Goal: Communication & Community: Answer question/provide support

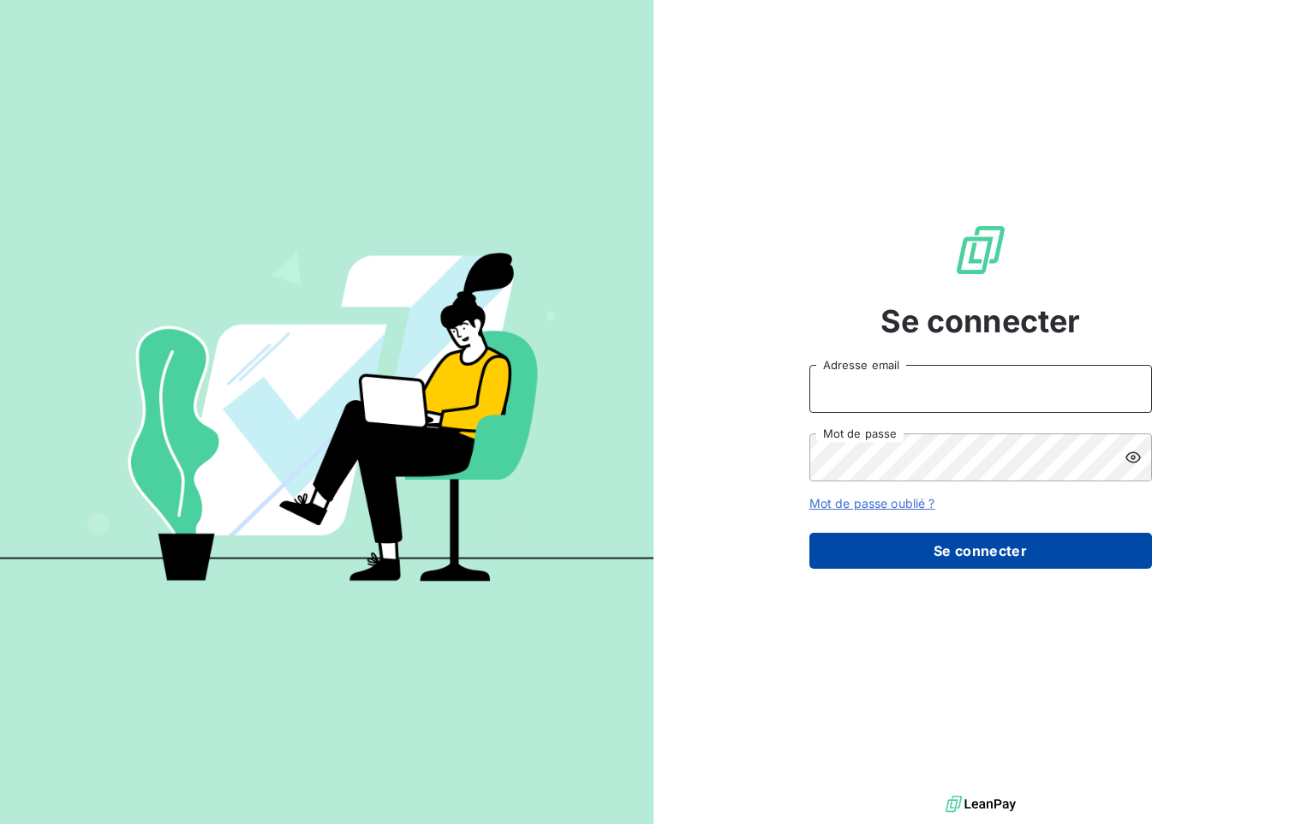
type input "alexandra.becker@amiad.com"
click at [944, 552] on button "Se connecter" at bounding box center [980, 551] width 343 height 36
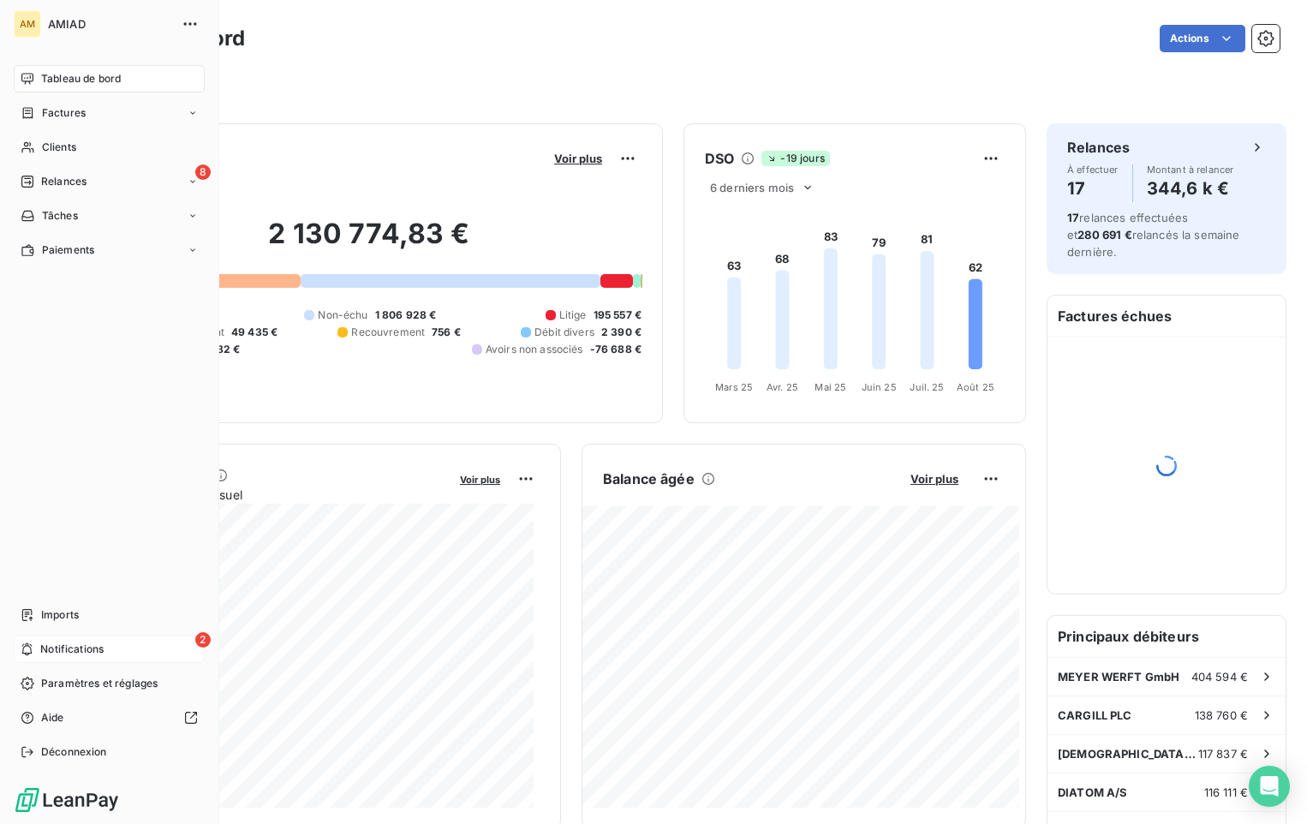
click at [67, 646] on span "Notifications" at bounding box center [71, 648] width 63 height 15
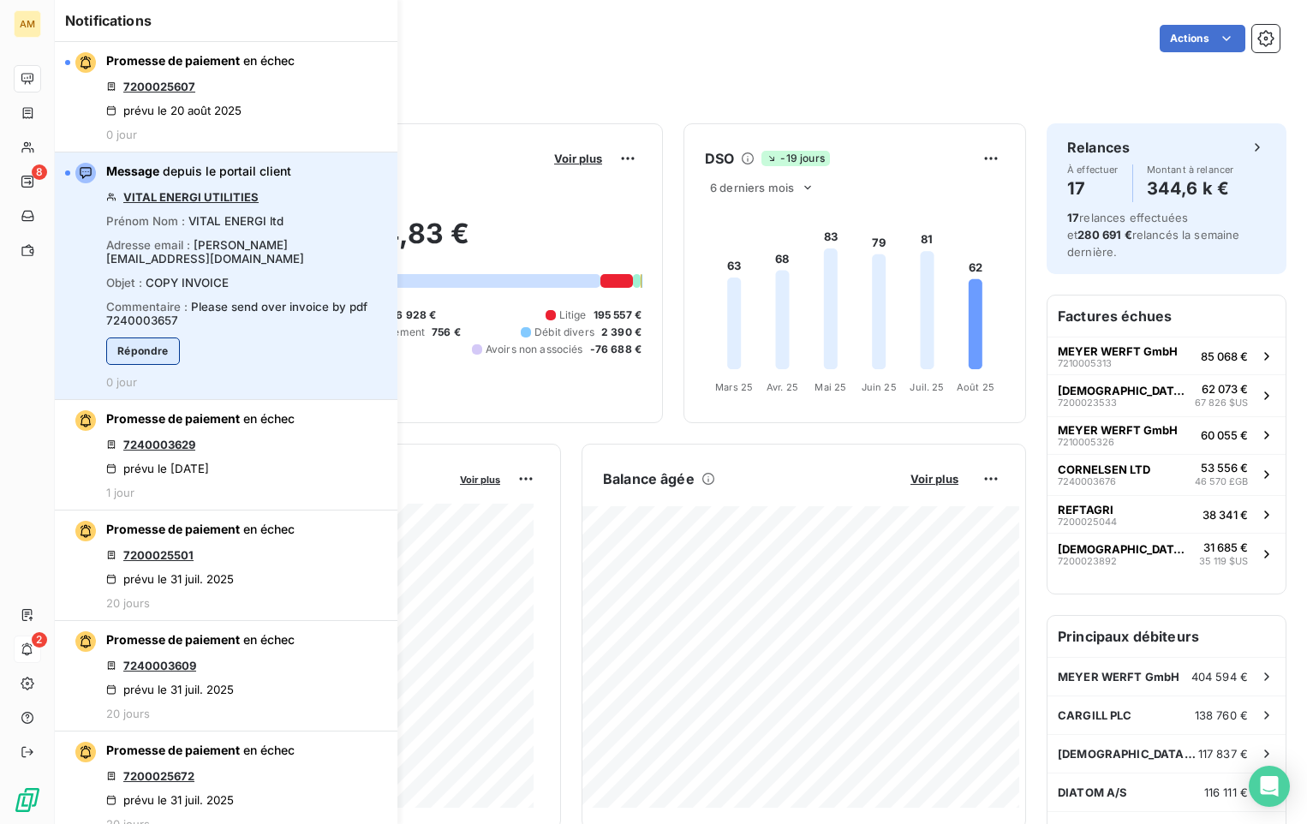
click at [171, 344] on button "Répondre" at bounding box center [143, 350] width 74 height 27
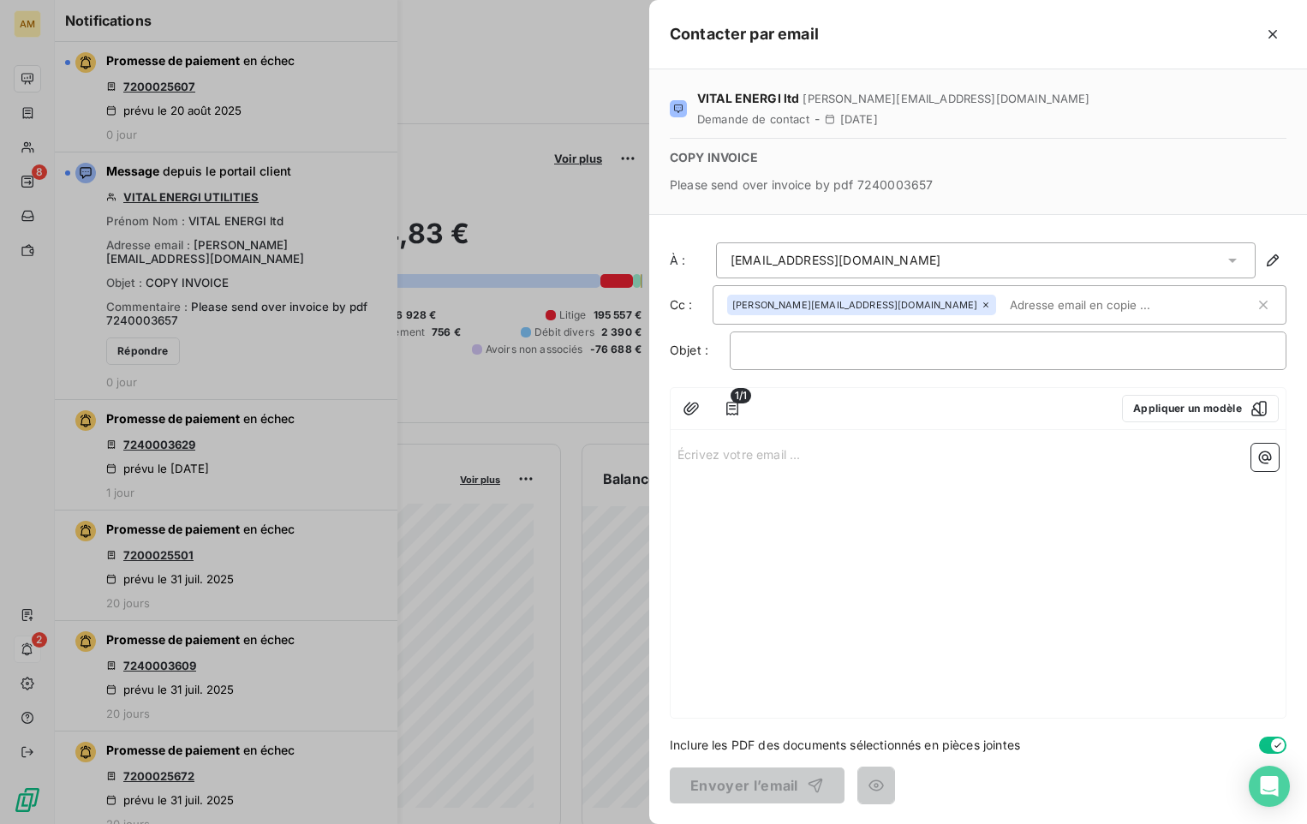
click at [770, 498] on div "Écrivez votre email ... ﻿" at bounding box center [978, 577] width 615 height 281
click at [810, 468] on div "Écrivez votre email ... ﻿" at bounding box center [978, 577] width 615 height 281
click at [773, 450] on p "Écrivez votre email ... ﻿" at bounding box center [977, 454] width 601 height 20
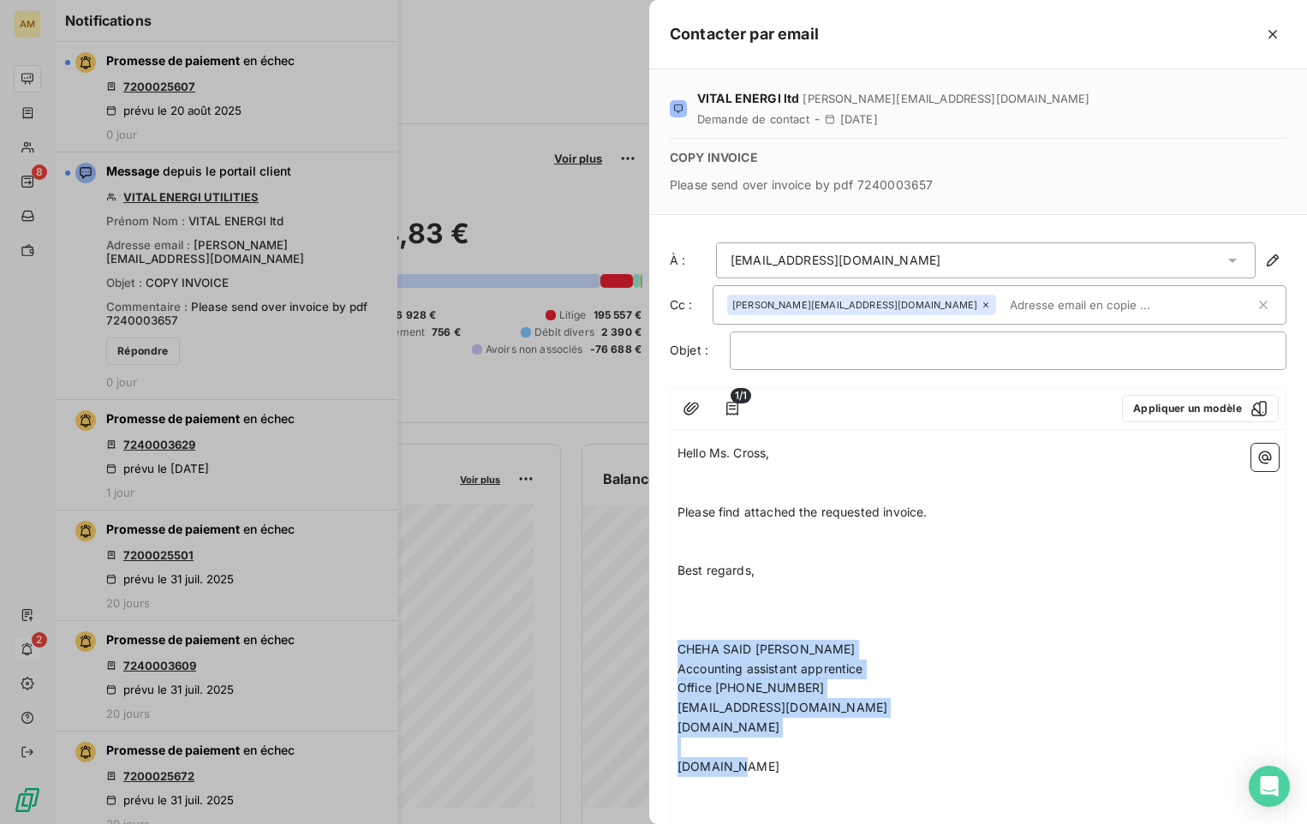
drag, startPoint x: 763, startPoint y: 769, endPoint x: 675, endPoint y: 652, distance: 146.8
click at [675, 652] on div "Hello Ms. Cross, ﻿ ﻿ Please find attached the requested invoice. ﻿ ﻿ Best regar…" at bounding box center [978, 640] width 615 height 406
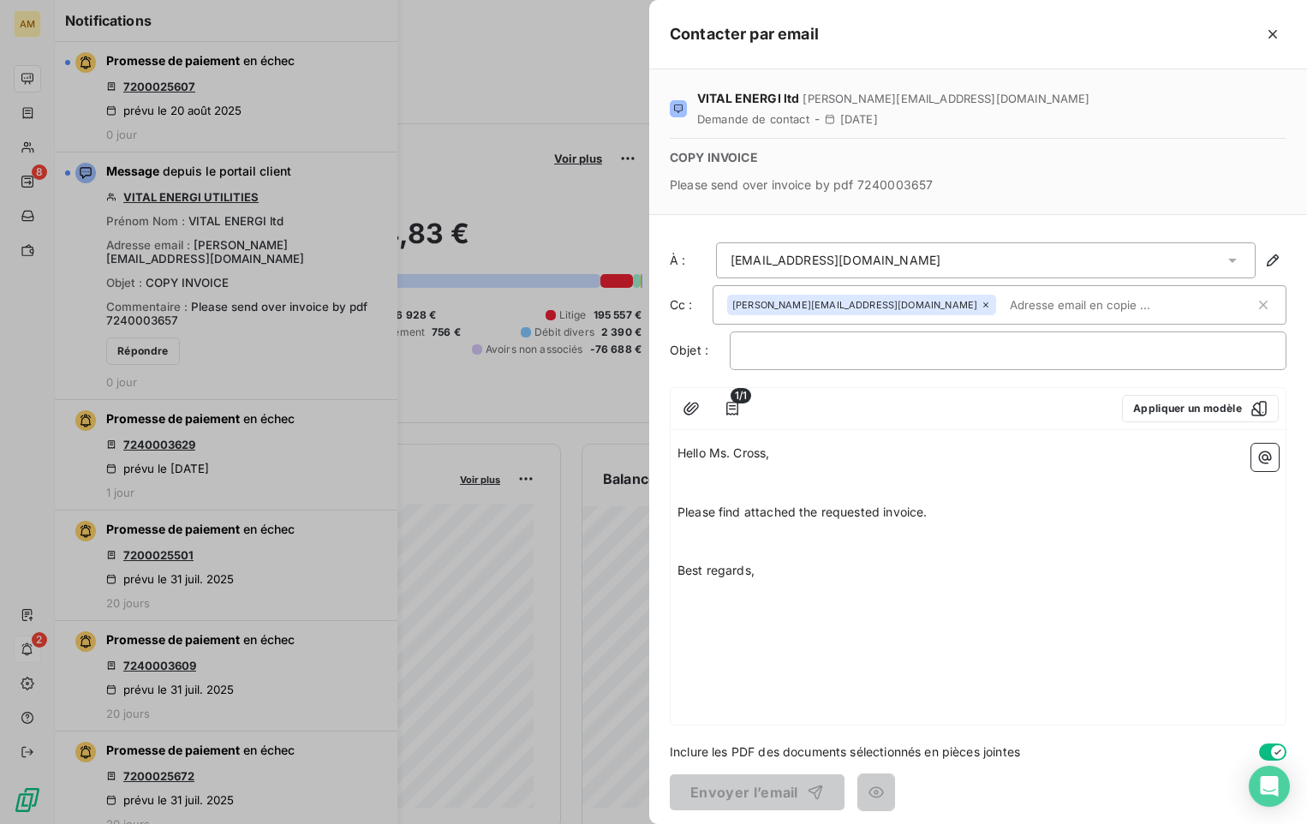
click at [712, 598] on p "﻿" at bounding box center [977, 591] width 601 height 20
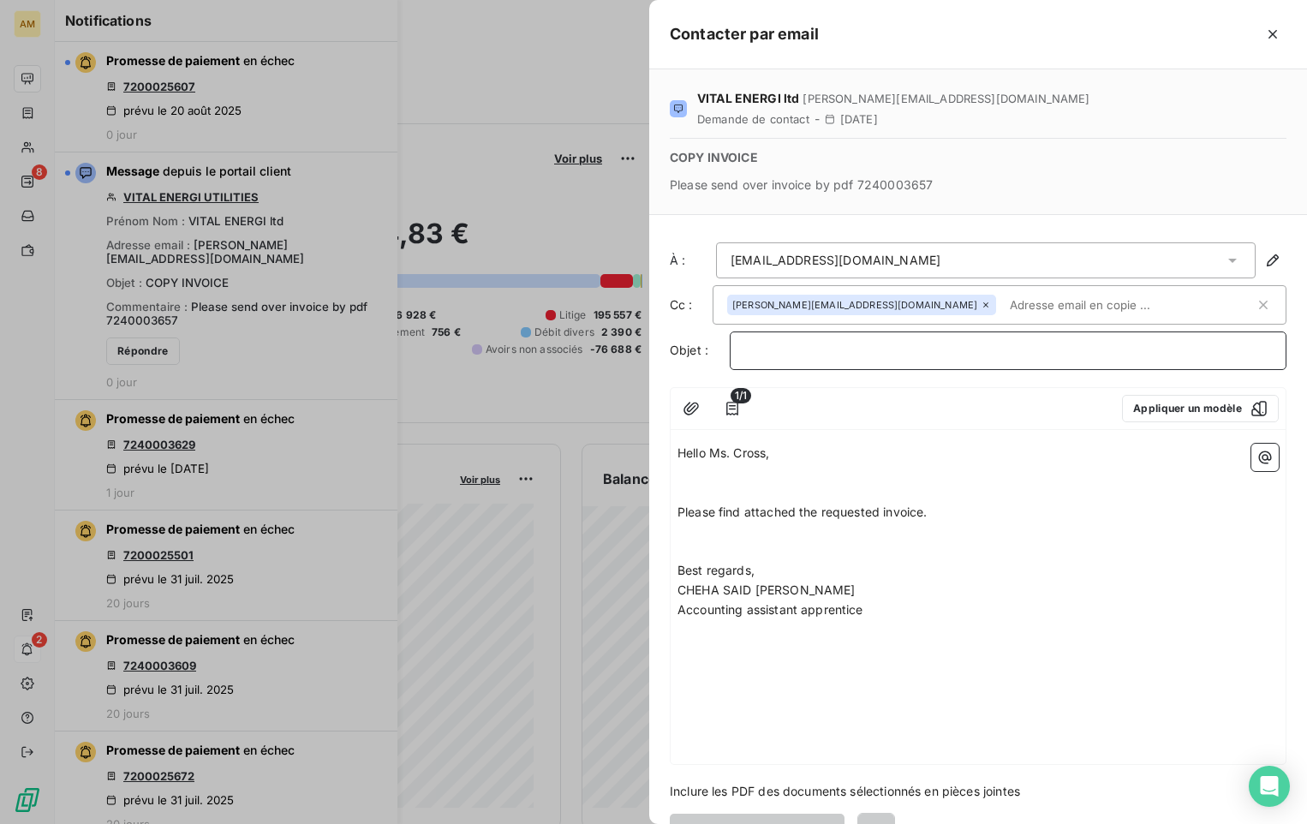
click at [809, 349] on p "﻿" at bounding box center [1008, 351] width 528 height 20
click at [693, 410] on icon "button" at bounding box center [691, 408] width 17 height 17
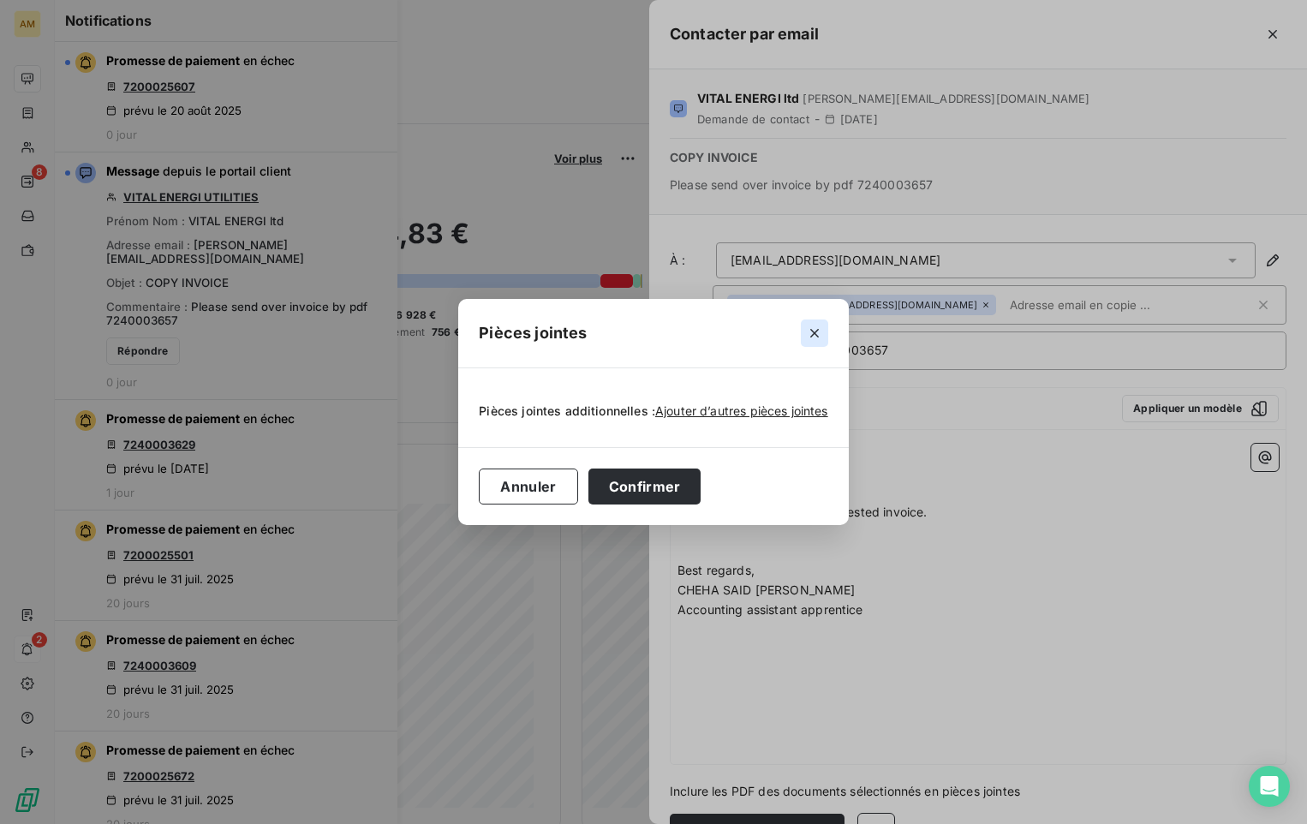
click at [814, 326] on icon "button" at bounding box center [814, 333] width 17 height 17
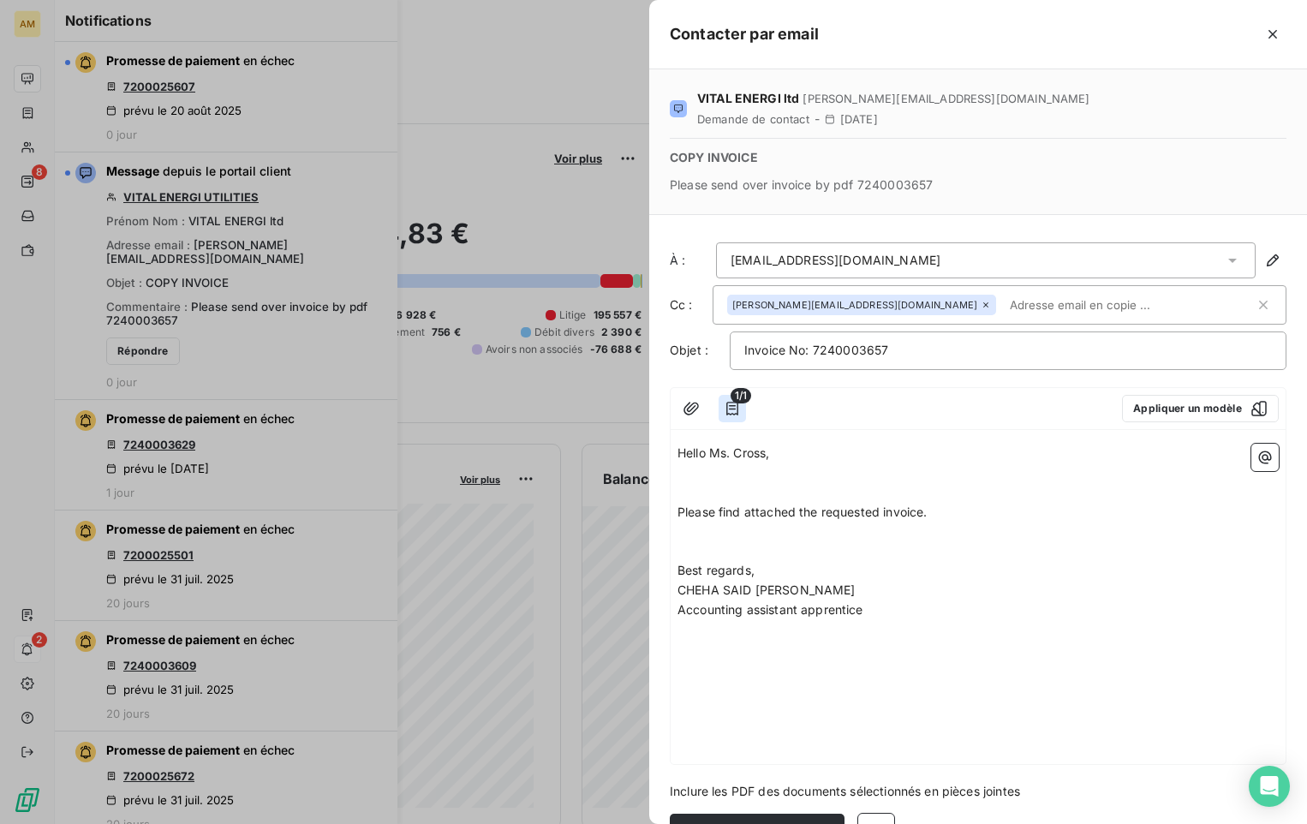
click at [732, 407] on icon "button" at bounding box center [732, 408] width 17 height 17
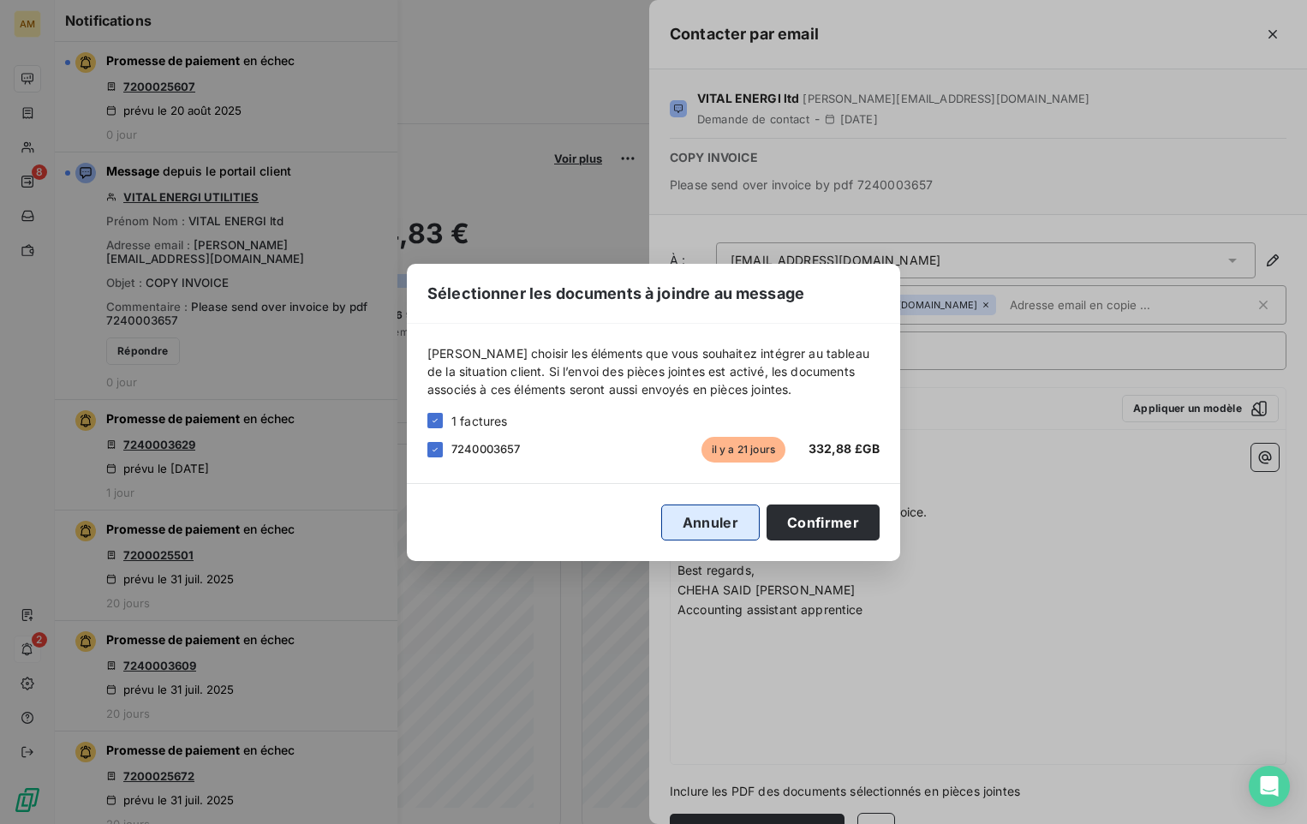
click at [700, 520] on button "Annuler" at bounding box center [710, 522] width 98 height 36
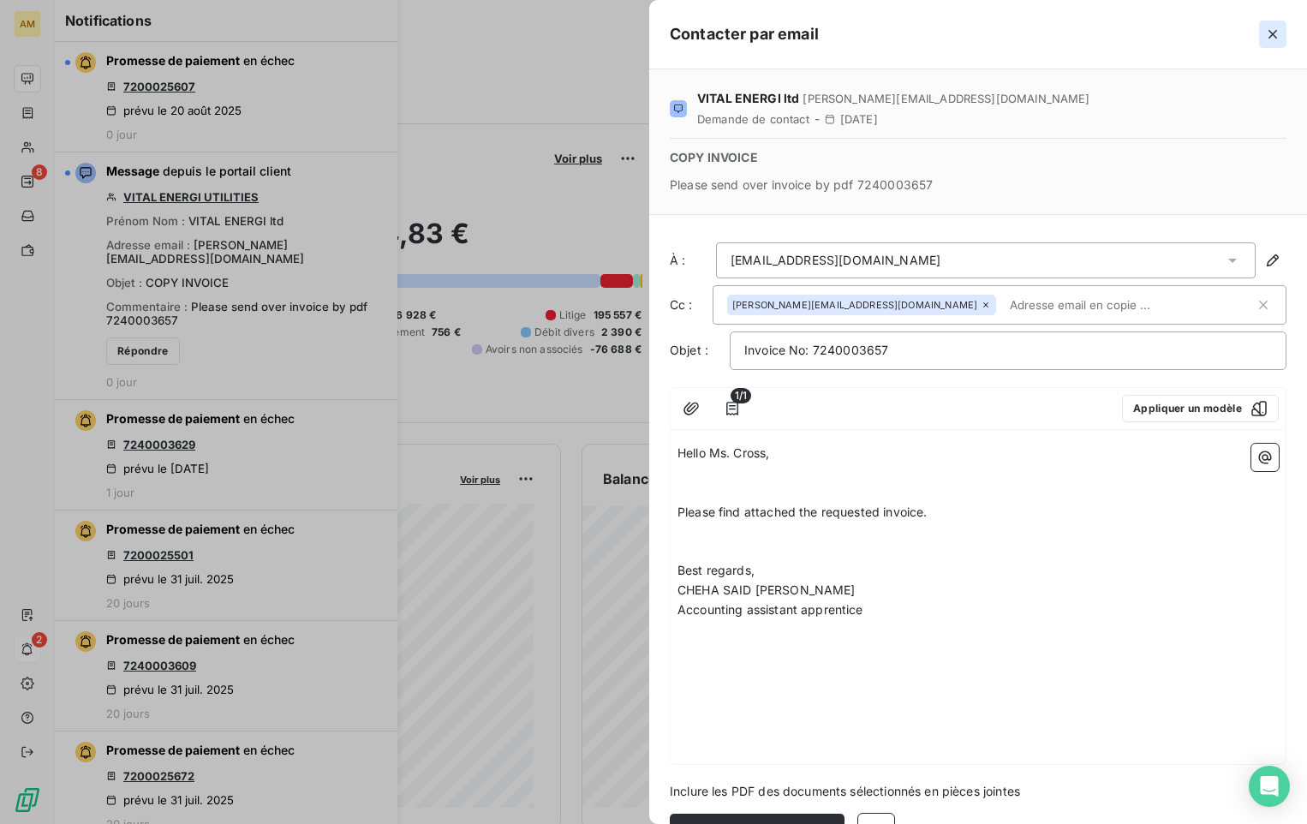
click at [1271, 39] on icon "button" at bounding box center [1272, 34] width 17 height 17
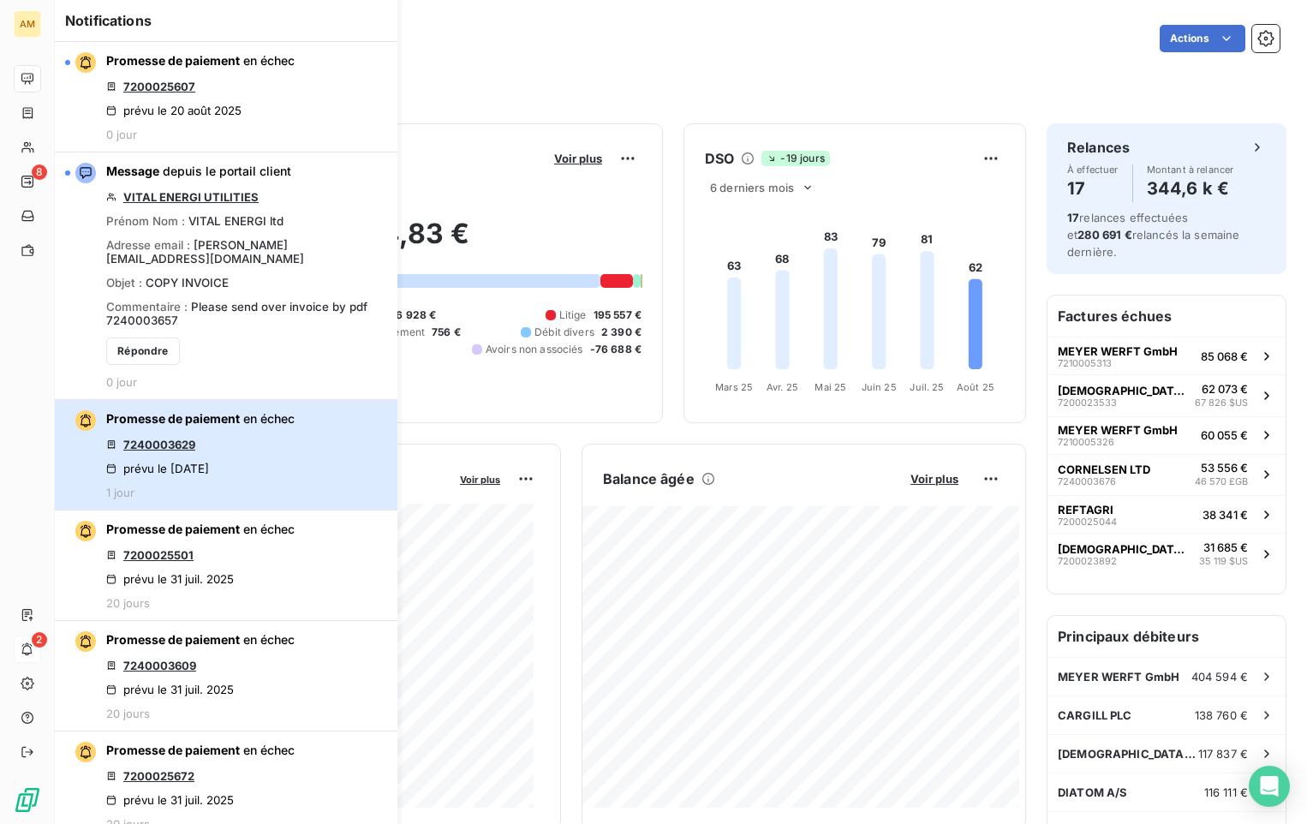
click at [244, 432] on div "Promesse de paiement en échec 7240003629 prévu le [DATE] 1 jour" at bounding box center [200, 454] width 188 height 89
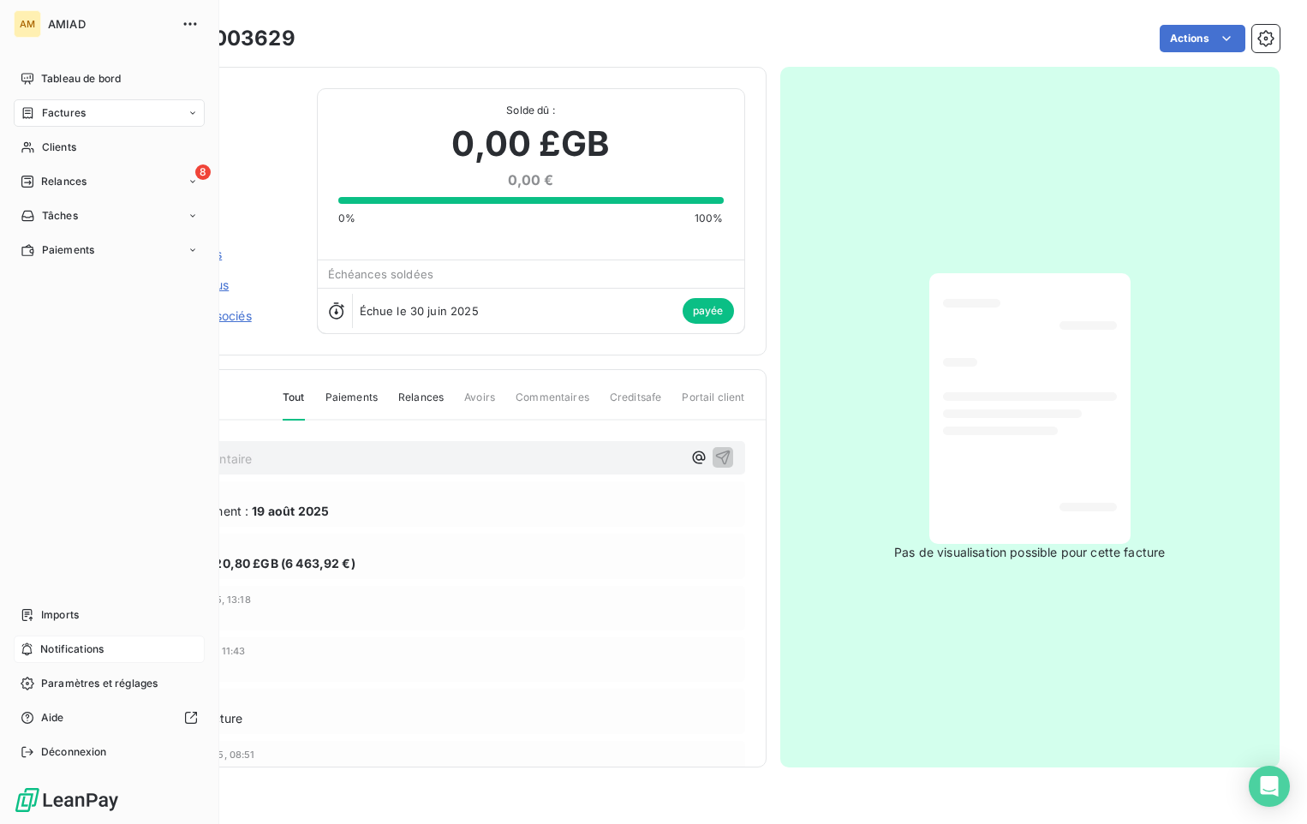
click at [97, 654] on span "Notifications" at bounding box center [71, 648] width 63 height 15
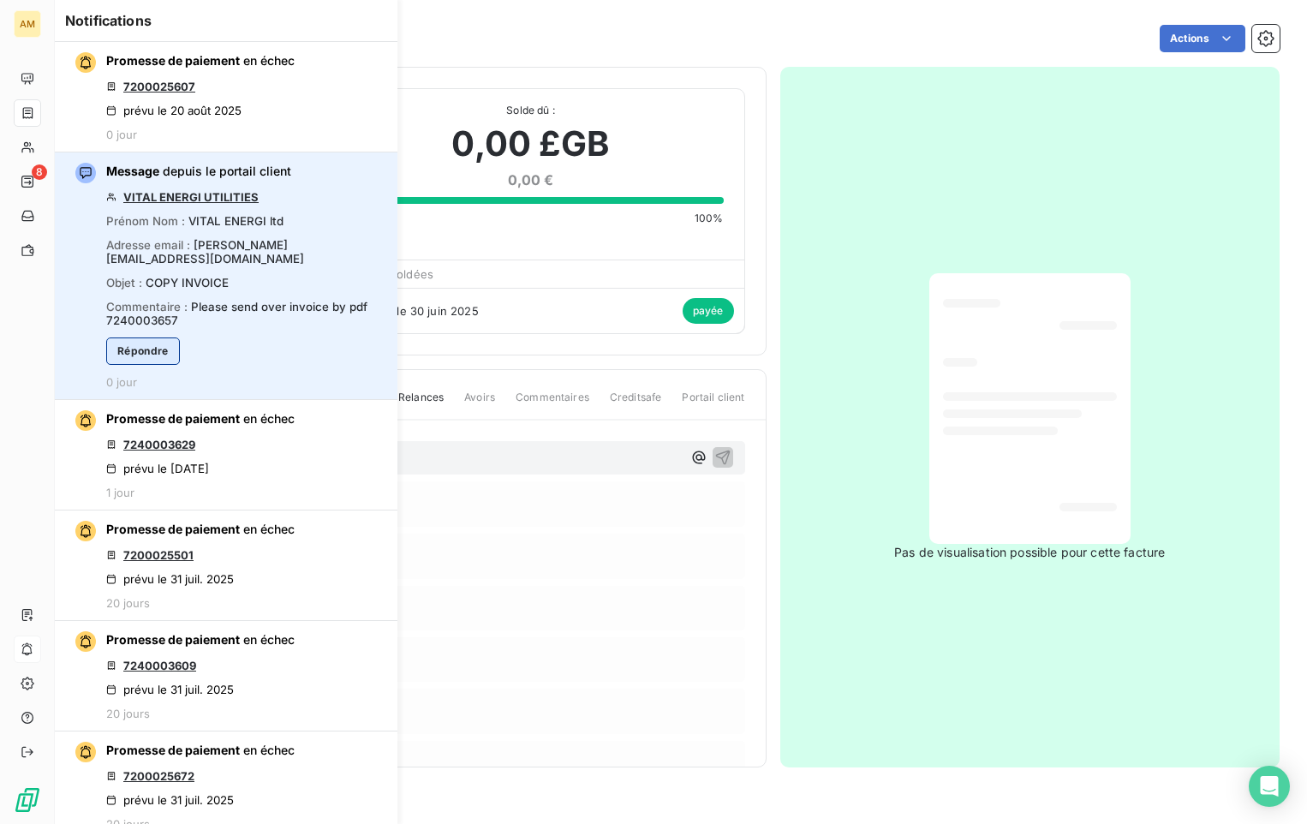
click at [155, 341] on button "Répondre" at bounding box center [143, 350] width 74 height 27
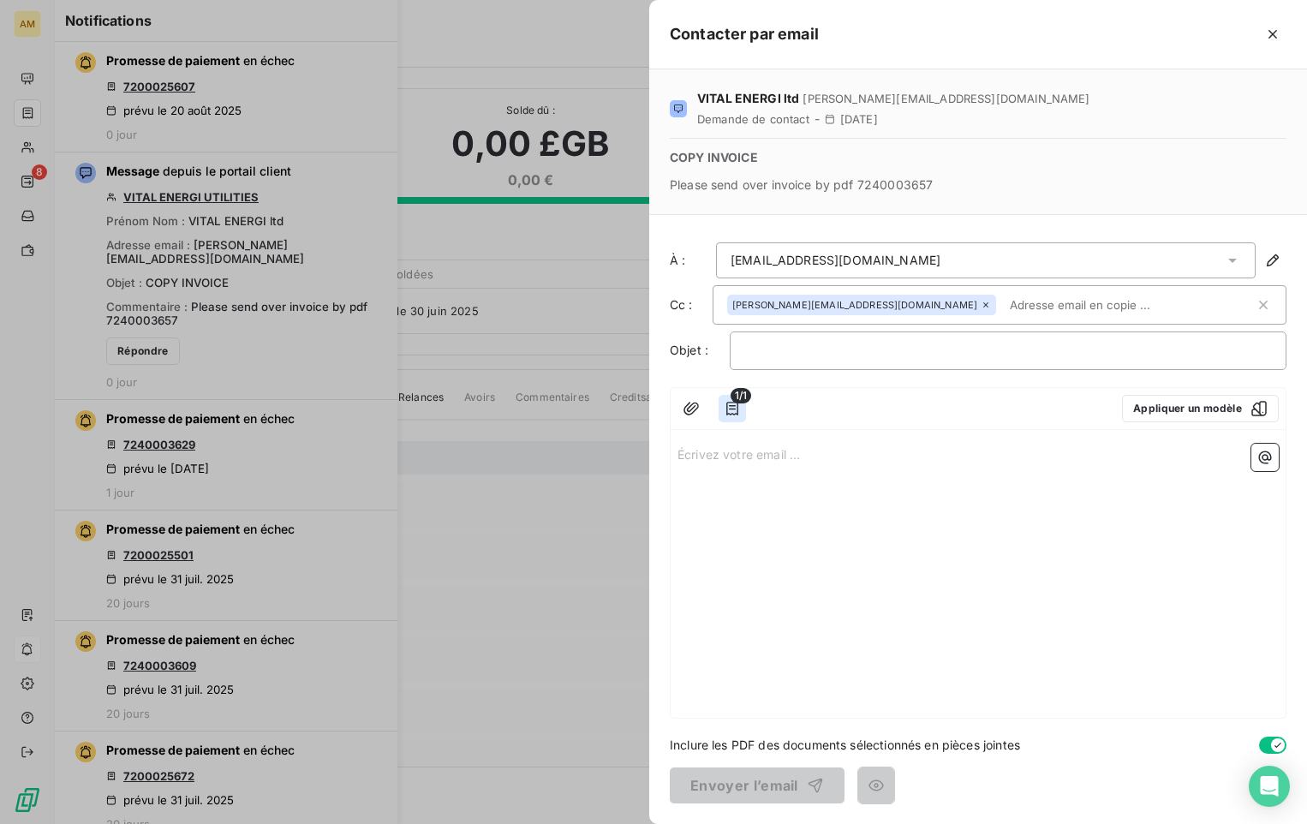
click at [739, 408] on icon "button" at bounding box center [732, 408] width 17 height 17
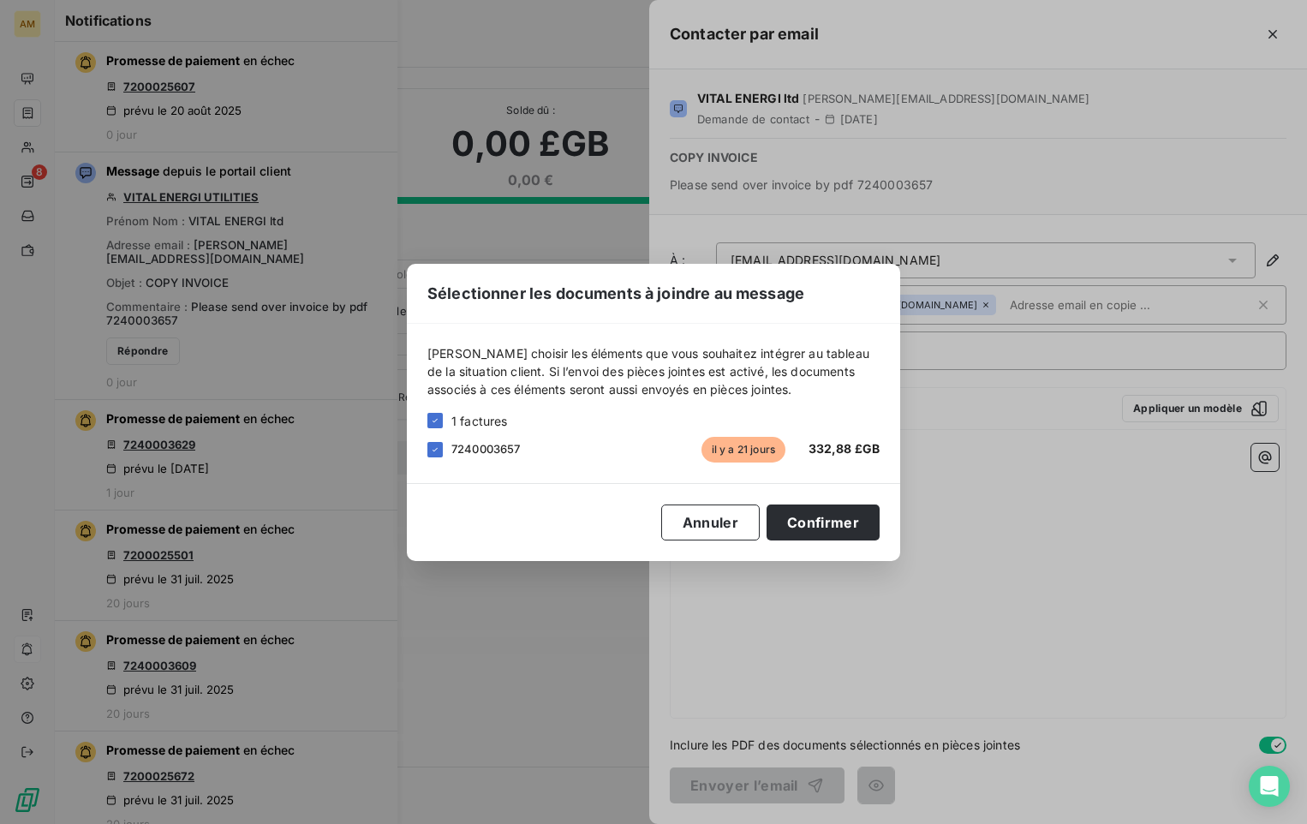
click at [945, 540] on div "Sélectionner les documents à joindre au message [PERSON_NAME] choisir les éléme…" at bounding box center [653, 412] width 1307 height 824
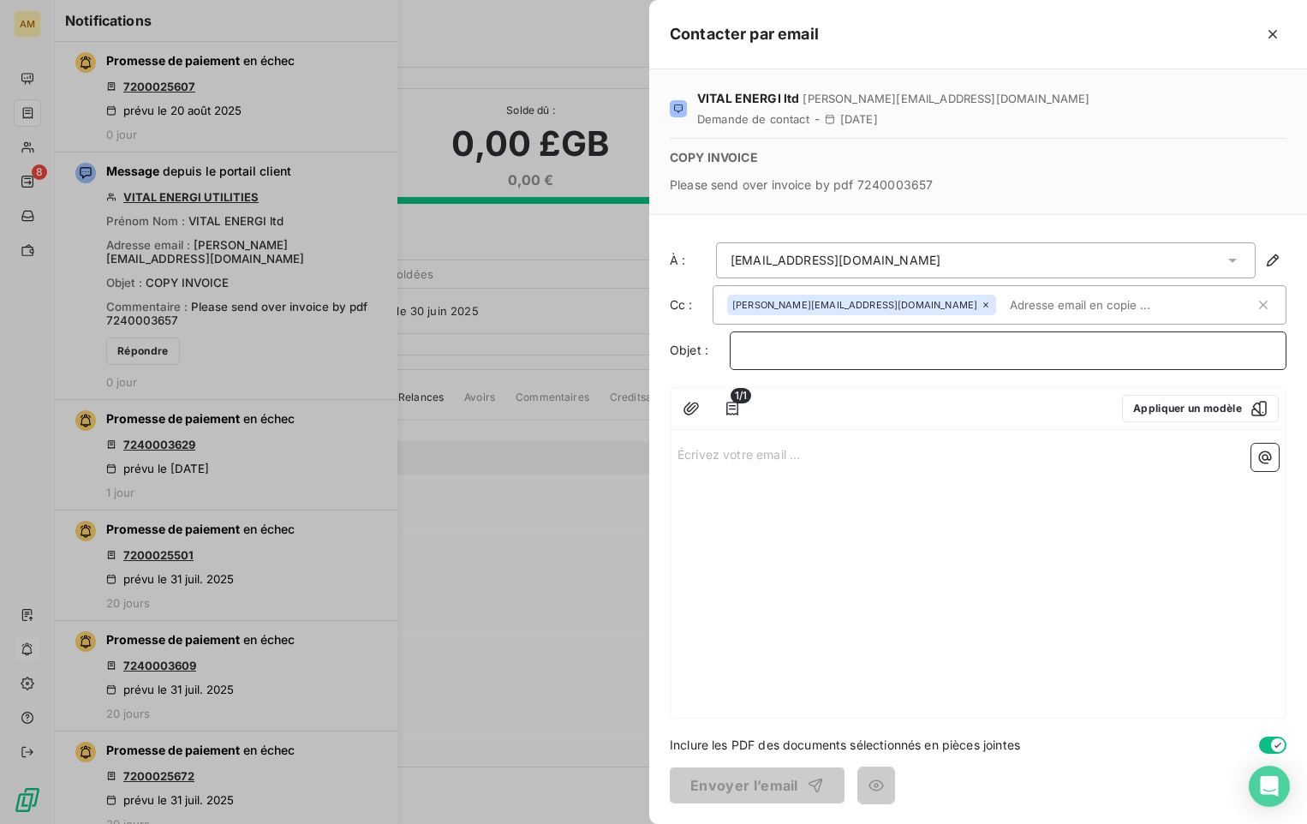
click at [882, 346] on p "﻿" at bounding box center [1008, 351] width 528 height 20
click at [784, 460] on p "Écrivez votre email ... ﻿" at bounding box center [977, 454] width 601 height 20
click at [787, 465] on div "Écrivez votre email ... ﻿" at bounding box center [978, 577] width 615 height 281
click at [730, 444] on p "Écrivez votre email ... ﻿" at bounding box center [977, 454] width 601 height 20
click at [808, 356] on p "﻿" at bounding box center [1008, 351] width 528 height 20
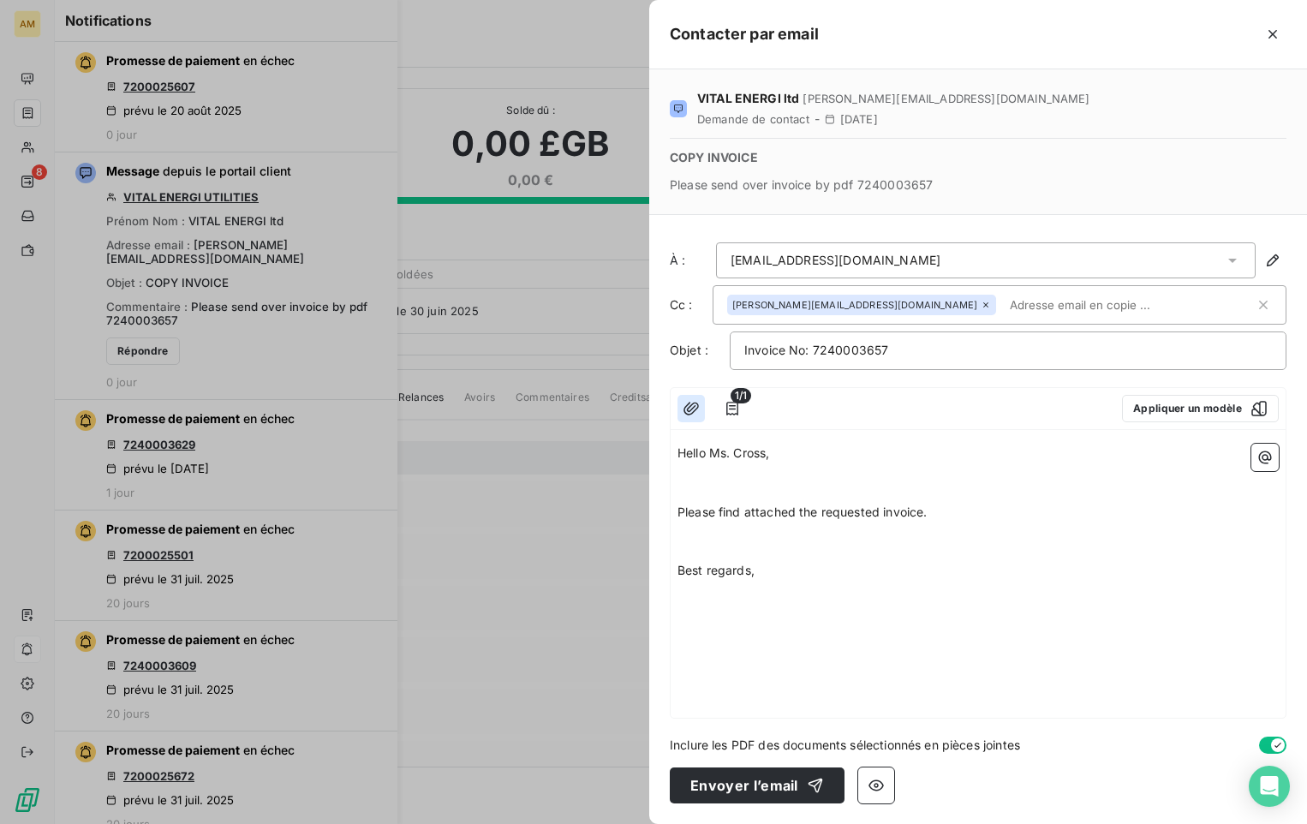
click at [689, 407] on icon "button" at bounding box center [690, 408] width 15 height 13
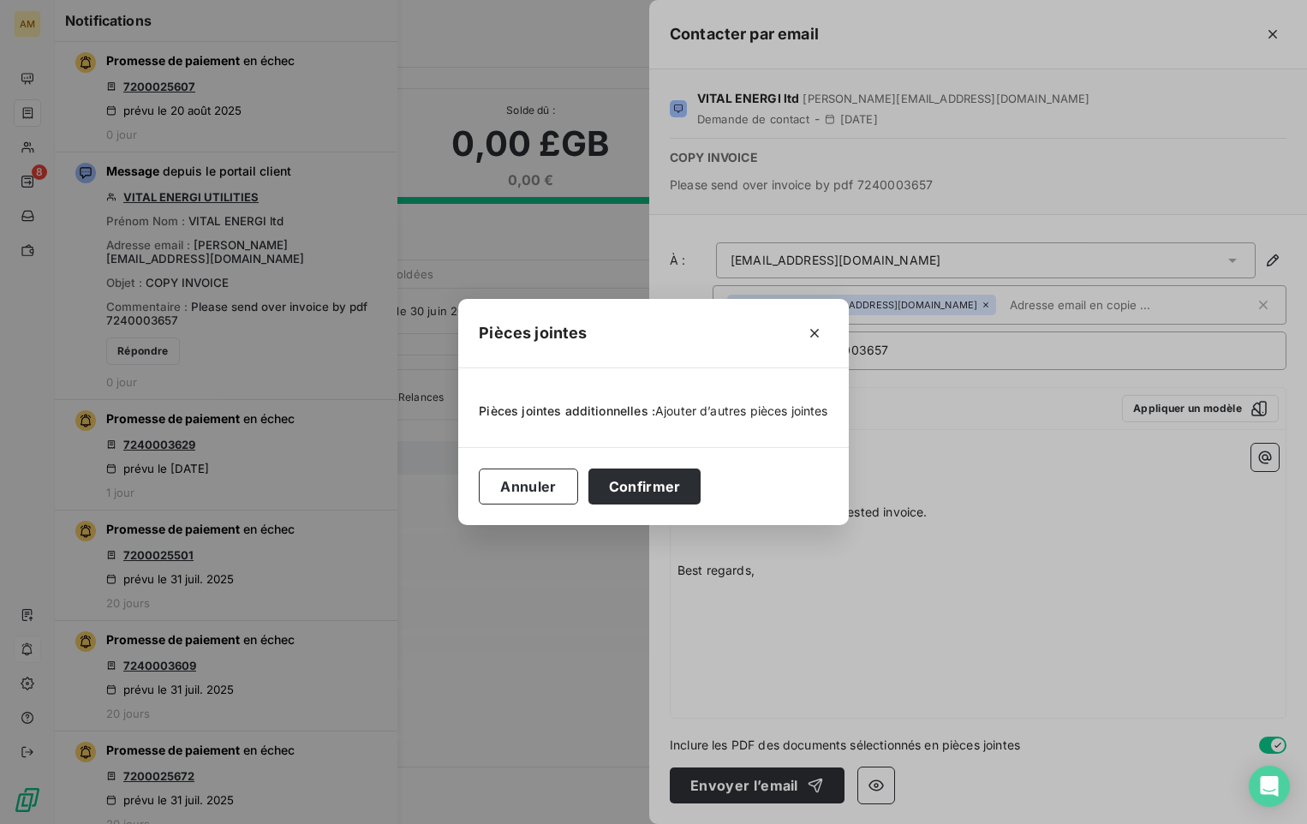
click at [735, 412] on span "Ajouter d’autres pièces jointes" at bounding box center [741, 410] width 173 height 15
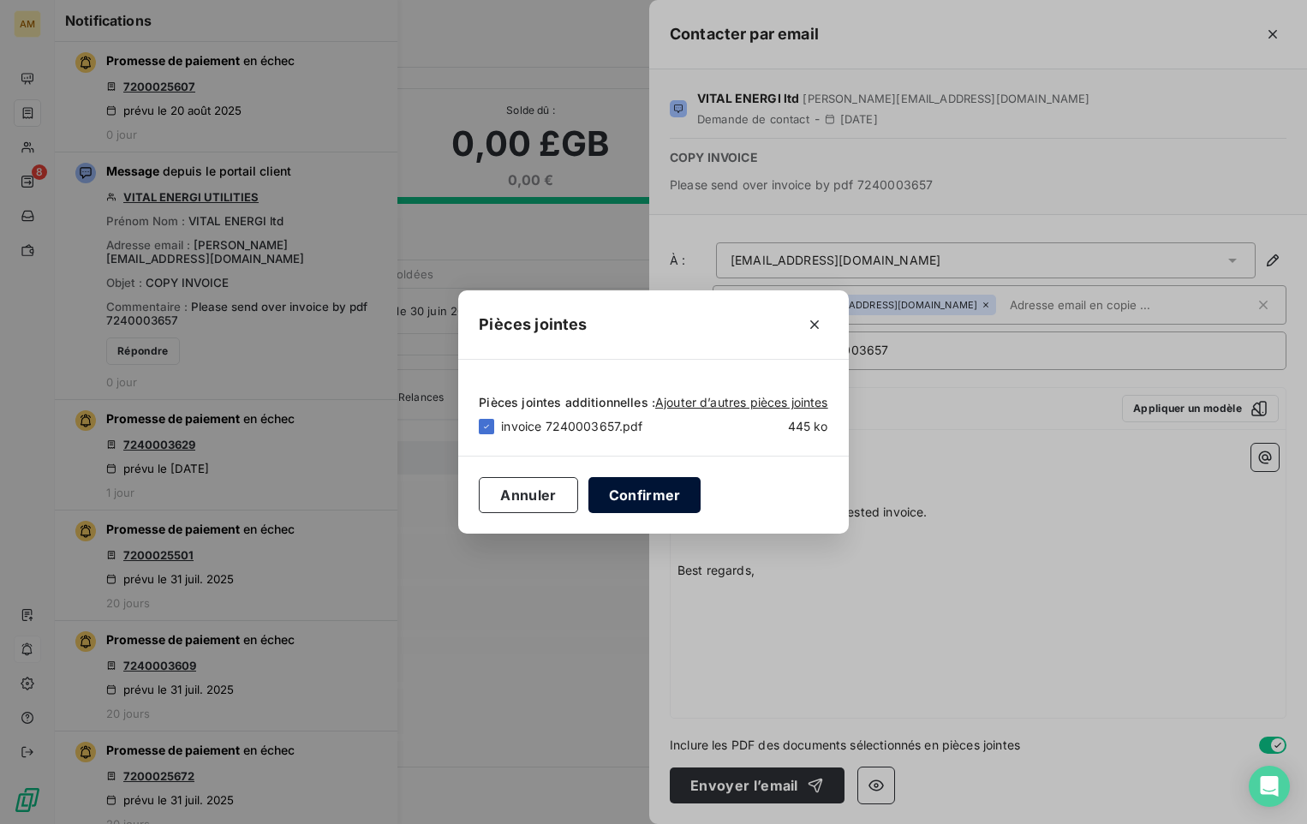
click at [667, 494] on button "Confirmer" at bounding box center [644, 495] width 113 height 36
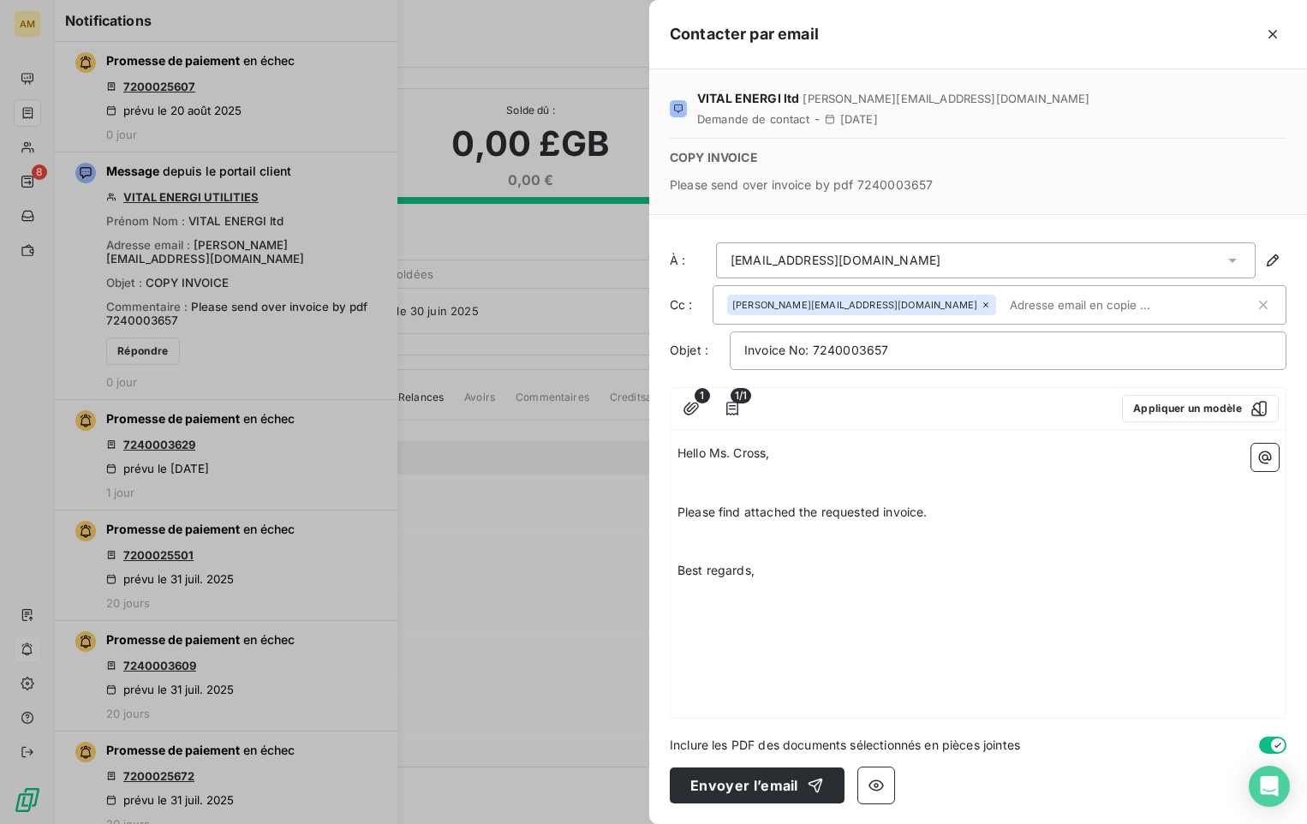
click at [800, 579] on p "Best regards," at bounding box center [977, 571] width 601 height 20
click at [690, 400] on icon "button" at bounding box center [691, 408] width 17 height 17
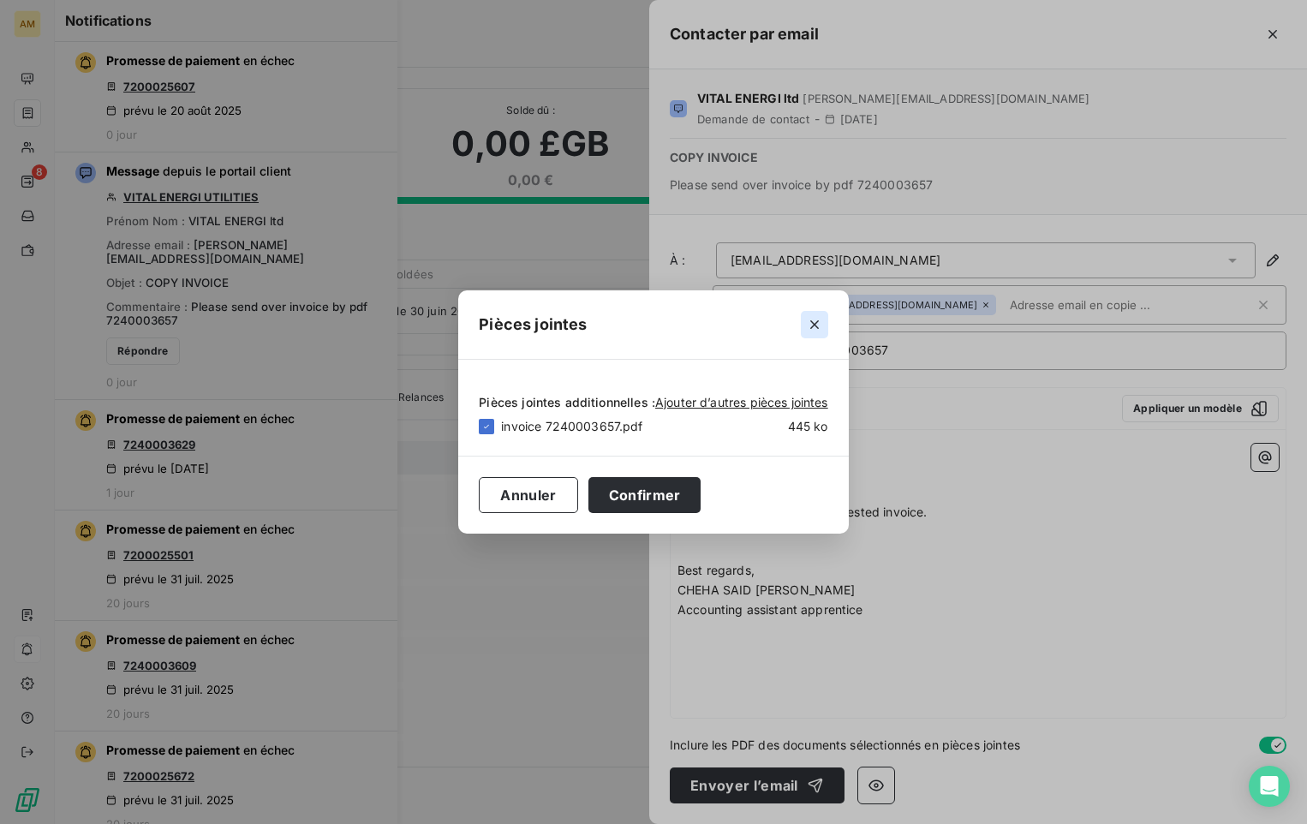
click at [813, 321] on icon "button" at bounding box center [814, 324] width 17 height 17
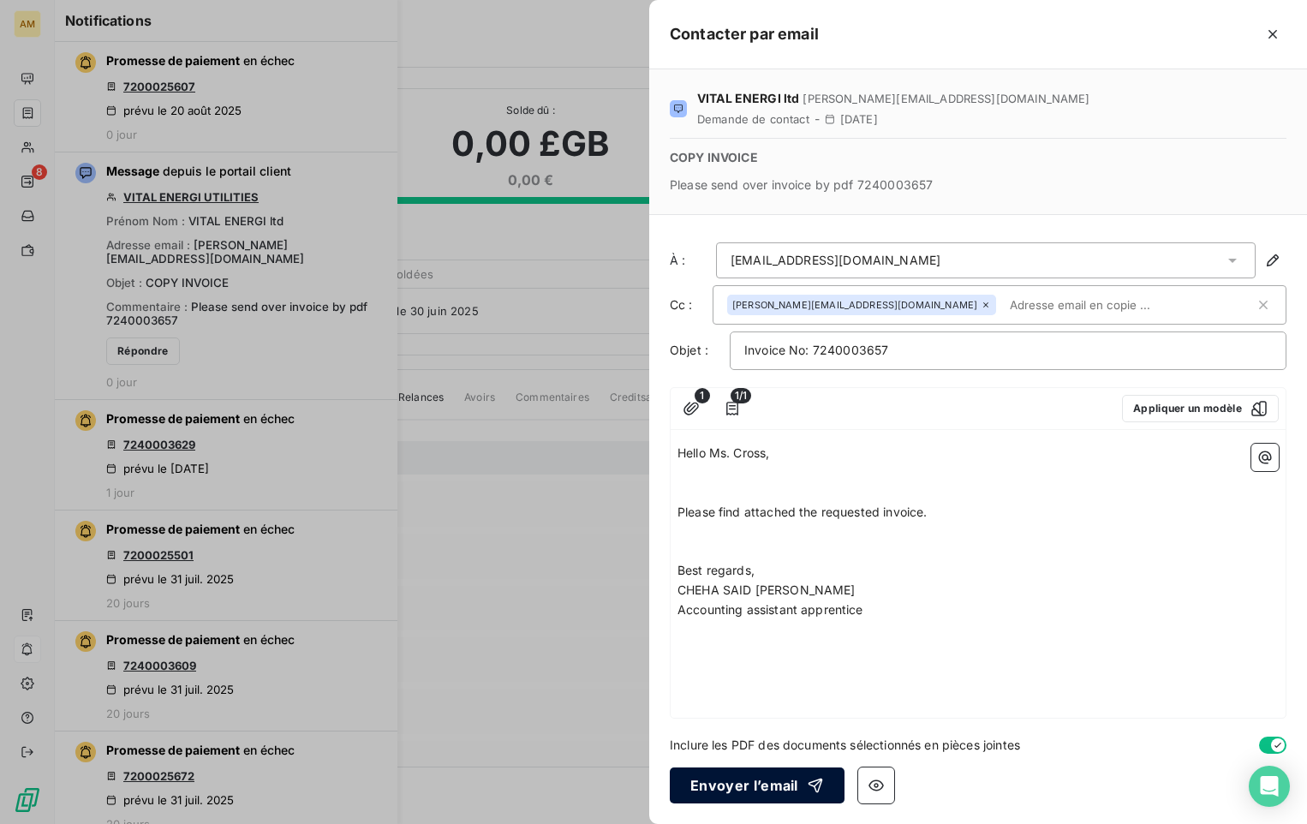
click at [761, 779] on button "Envoyer l’email" at bounding box center [757, 785] width 175 height 36
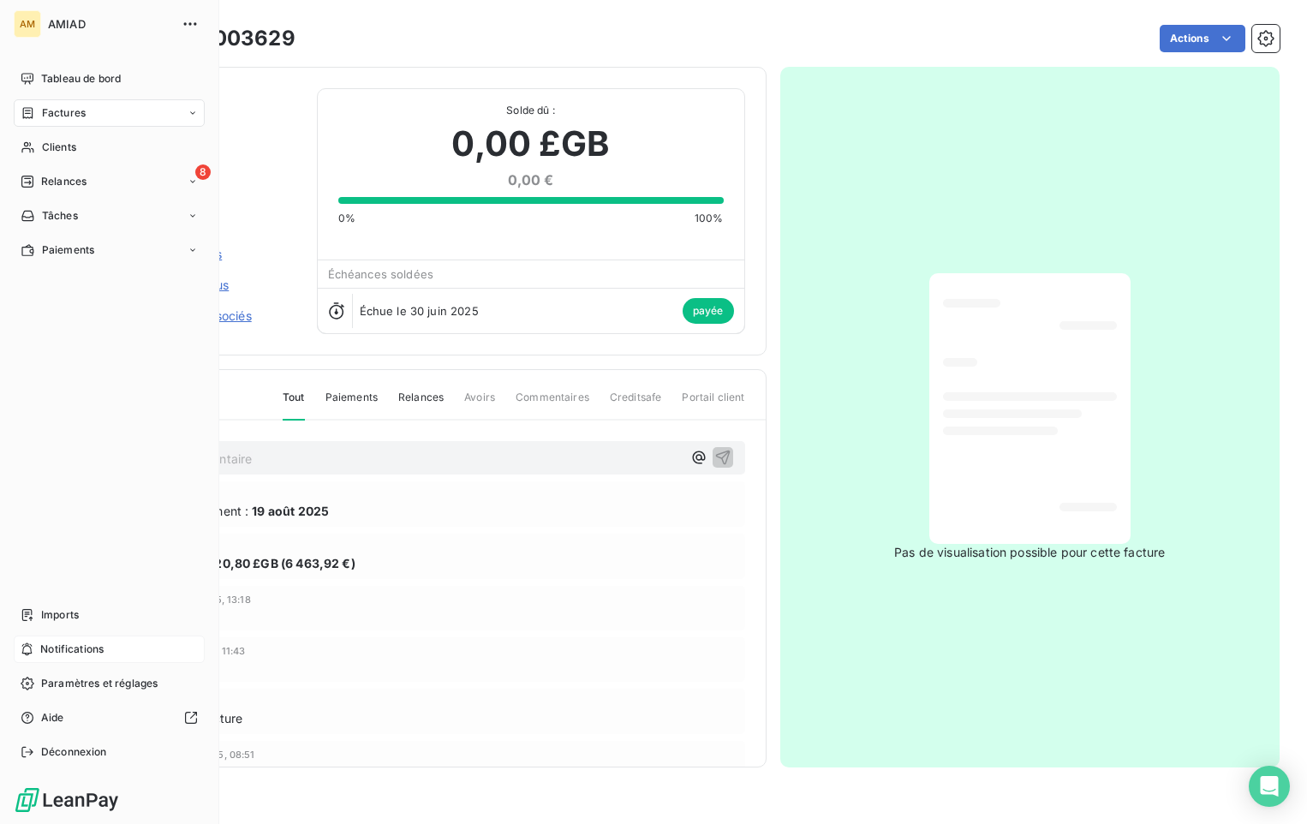
click at [97, 646] on span "Notifications" at bounding box center [71, 648] width 63 height 15
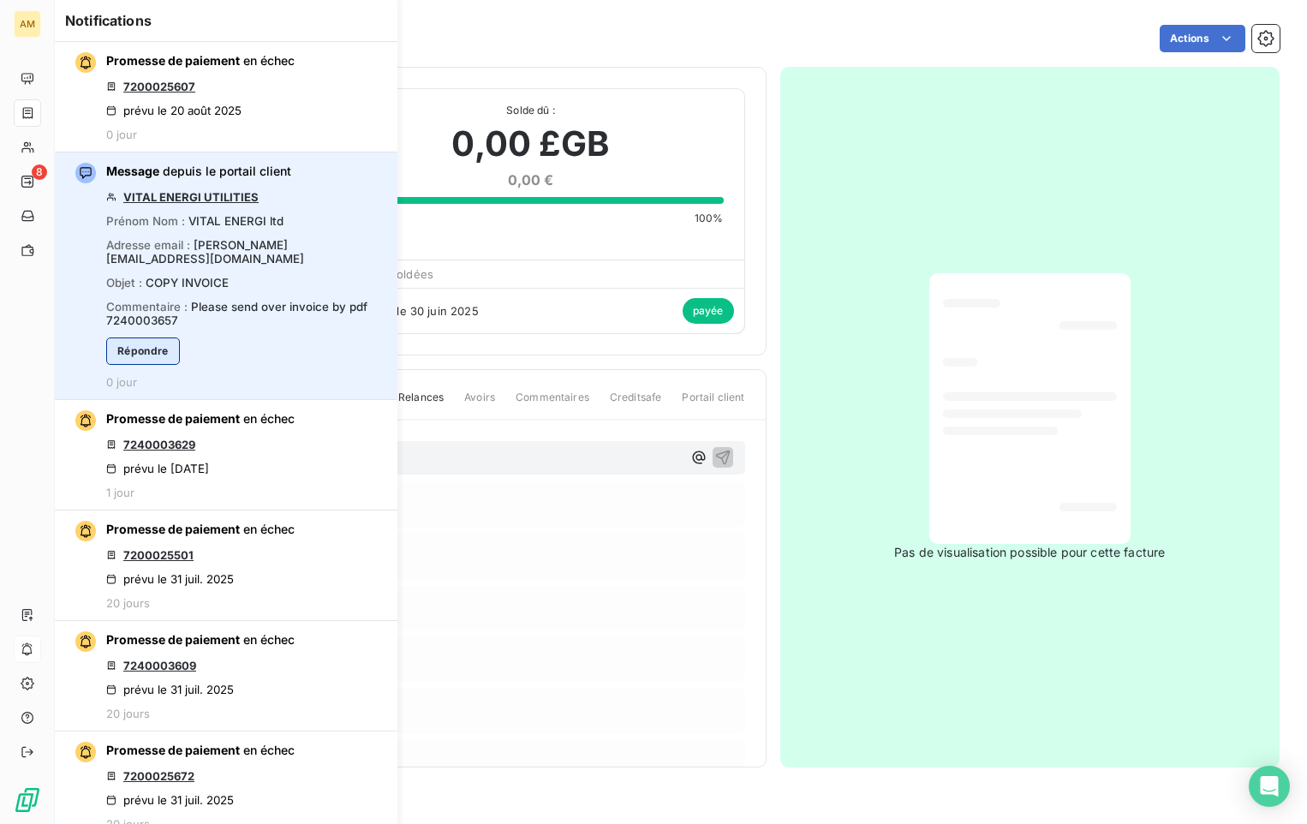
click at [164, 337] on button "Répondre" at bounding box center [143, 350] width 74 height 27
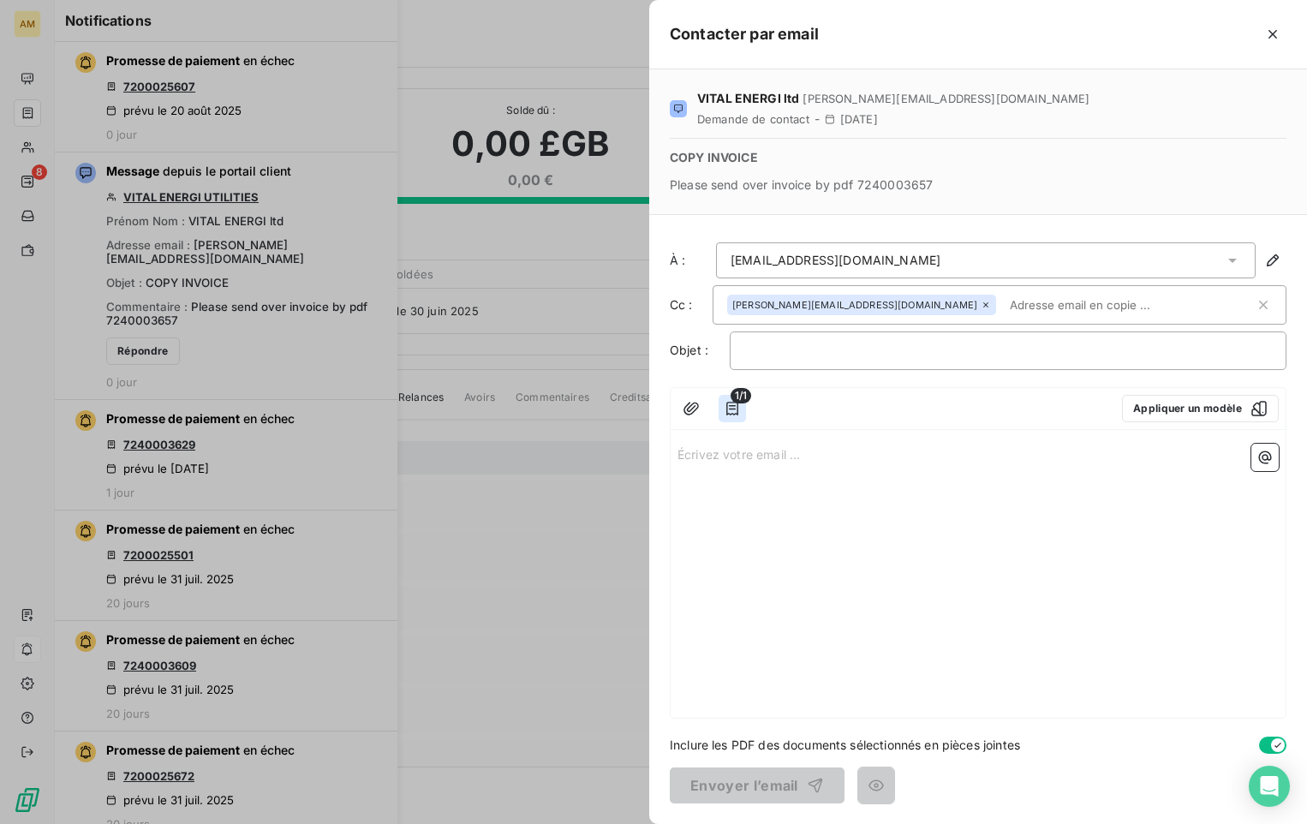
click at [730, 412] on icon "button" at bounding box center [732, 408] width 17 height 17
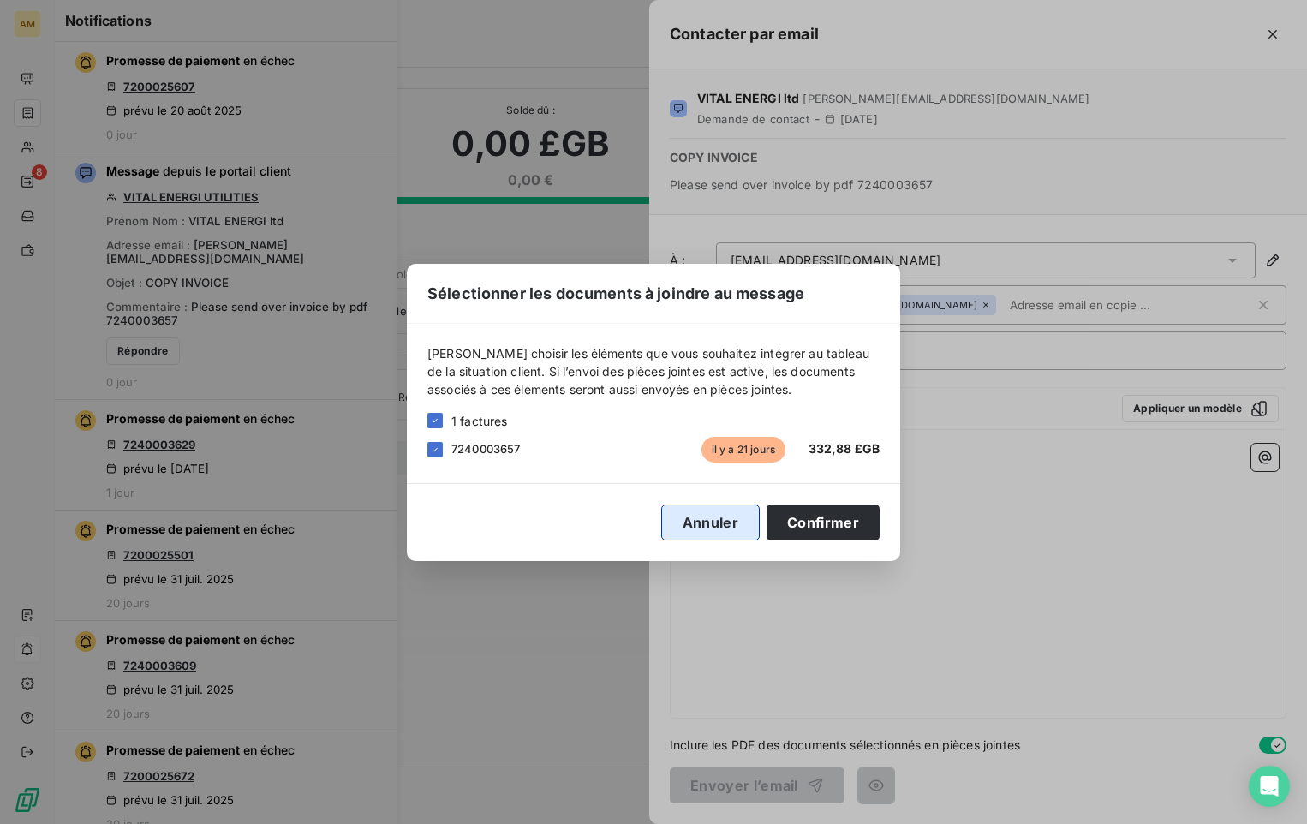
click at [710, 528] on button "Annuler" at bounding box center [710, 522] width 98 height 36
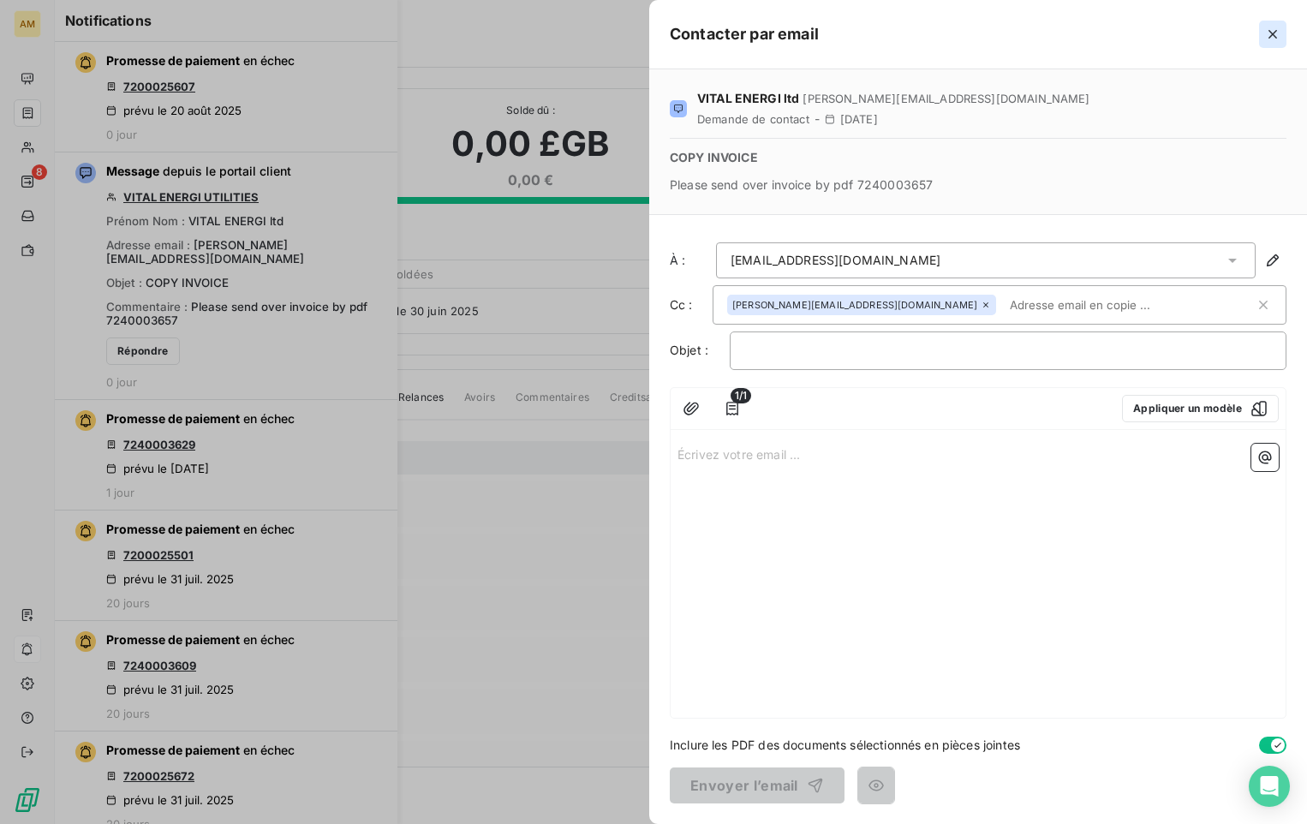
click at [1274, 33] on icon "button" at bounding box center [1272, 34] width 9 height 9
